Goal: Transaction & Acquisition: Book appointment/travel/reservation

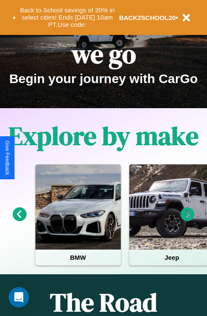
scroll to position [131, 0]
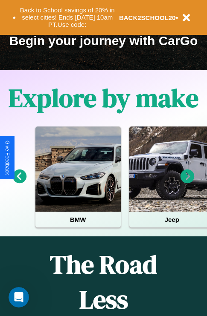
click at [187, 183] on icon at bounding box center [187, 177] width 14 height 14
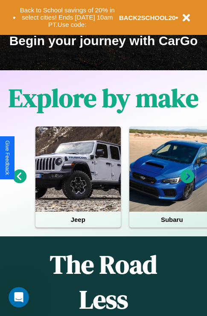
click at [187, 183] on icon at bounding box center [187, 177] width 14 height 14
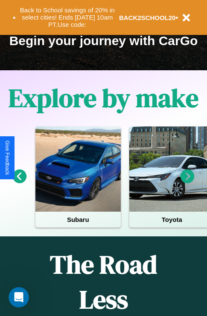
click at [187, 183] on icon at bounding box center [187, 177] width 14 height 14
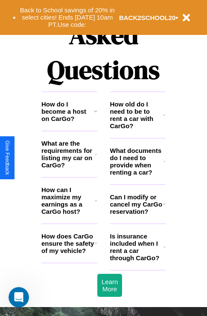
scroll to position [1033, 0]
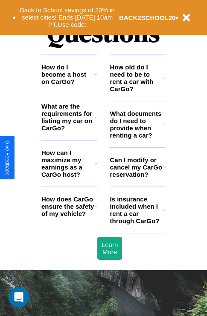
click at [95, 78] on icon at bounding box center [95, 74] width 3 height 7
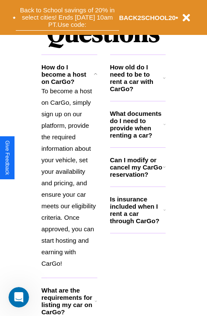
click at [67, 17] on button "Back to School savings of 20% in select cities! Ends [DATE] 10am PT. Use code:" at bounding box center [67, 17] width 103 height 26
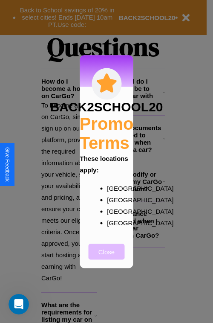
click at [107, 257] on button "Close" at bounding box center [107, 252] width 36 height 16
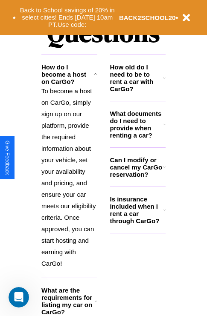
scroll to position [830, 0]
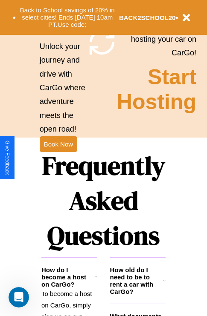
click at [58, 158] on h1 "Frequently Asked Questions" at bounding box center [103, 200] width 124 height 113
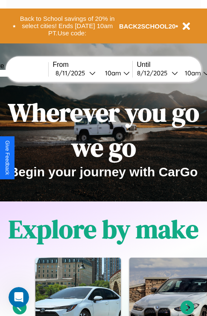
scroll to position [0, 31]
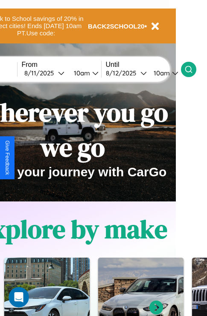
type input "******"
click at [193, 69] on icon at bounding box center [188, 69] width 9 height 9
